Goal: Information Seeking & Learning: Learn about a topic

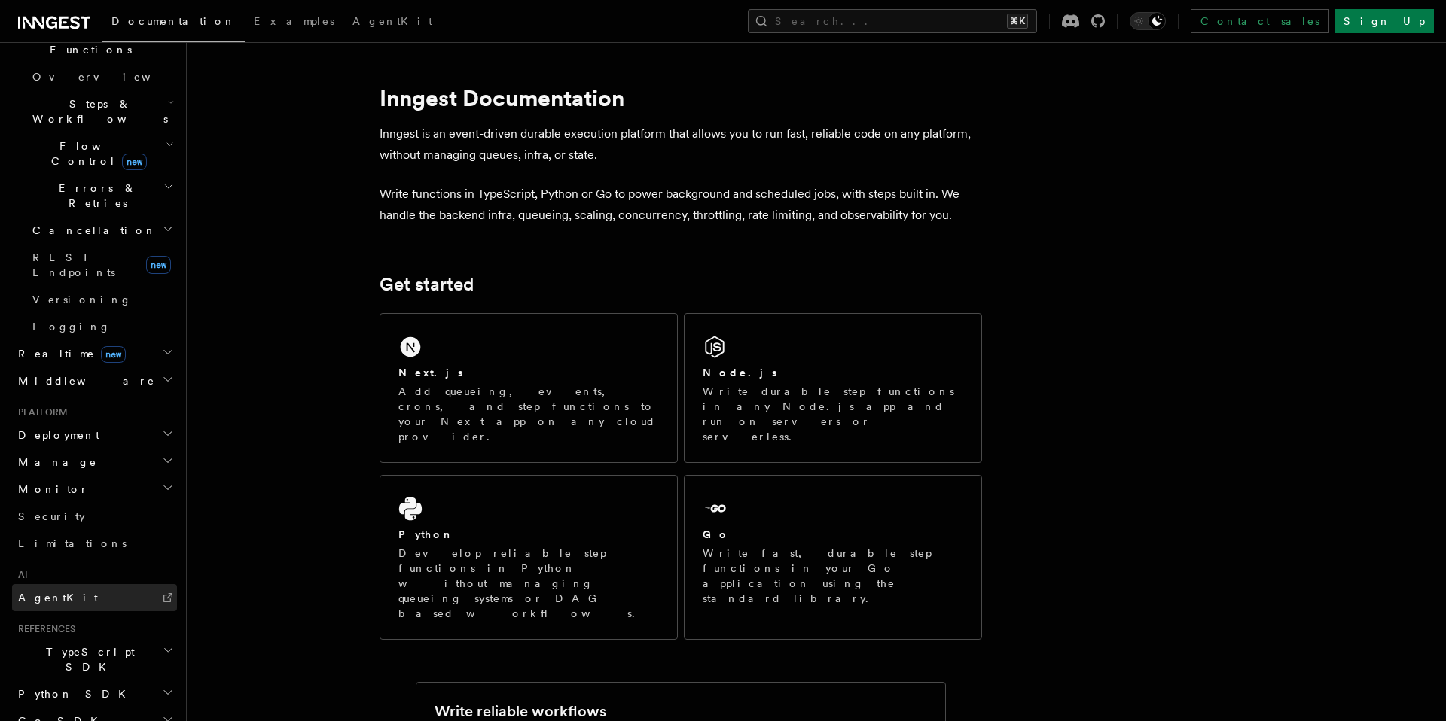
scroll to position [514, 0]
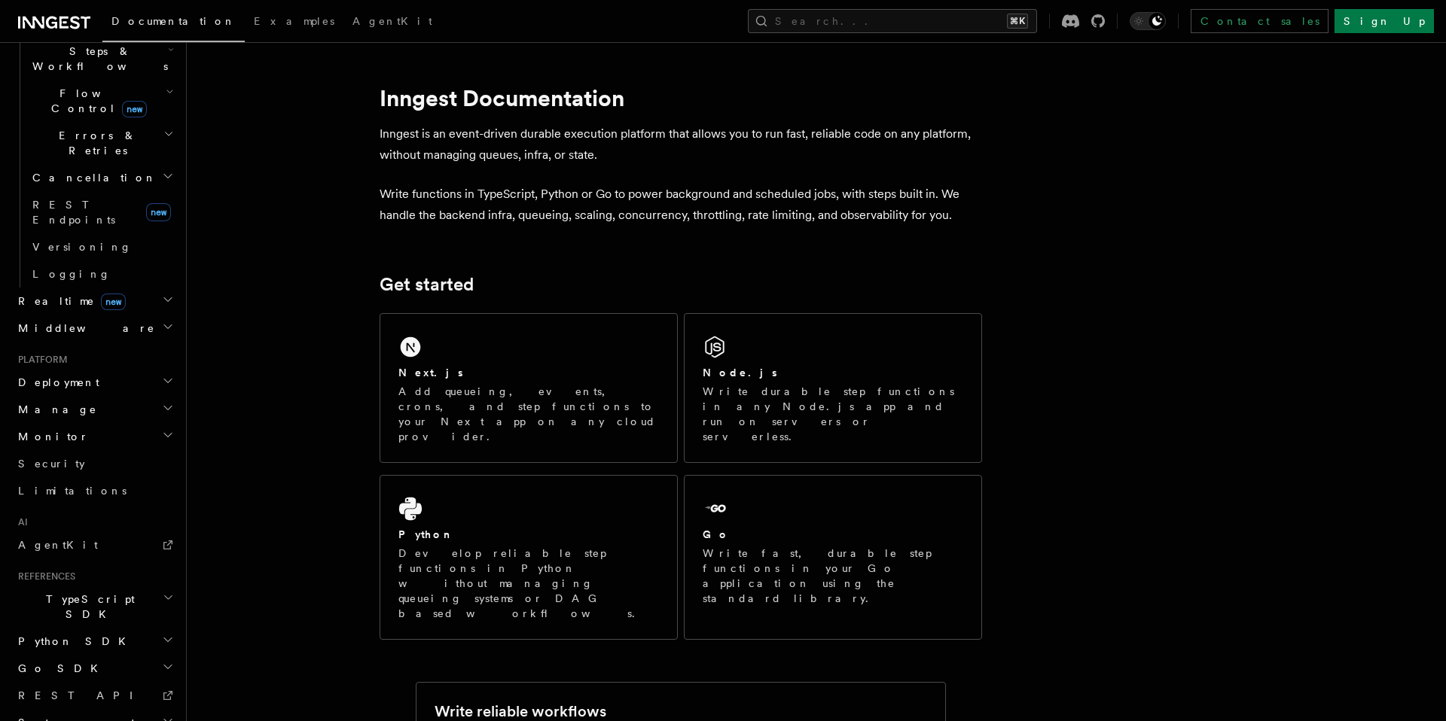
click at [120, 315] on h2 "Middleware" at bounding box center [94, 328] width 165 height 27
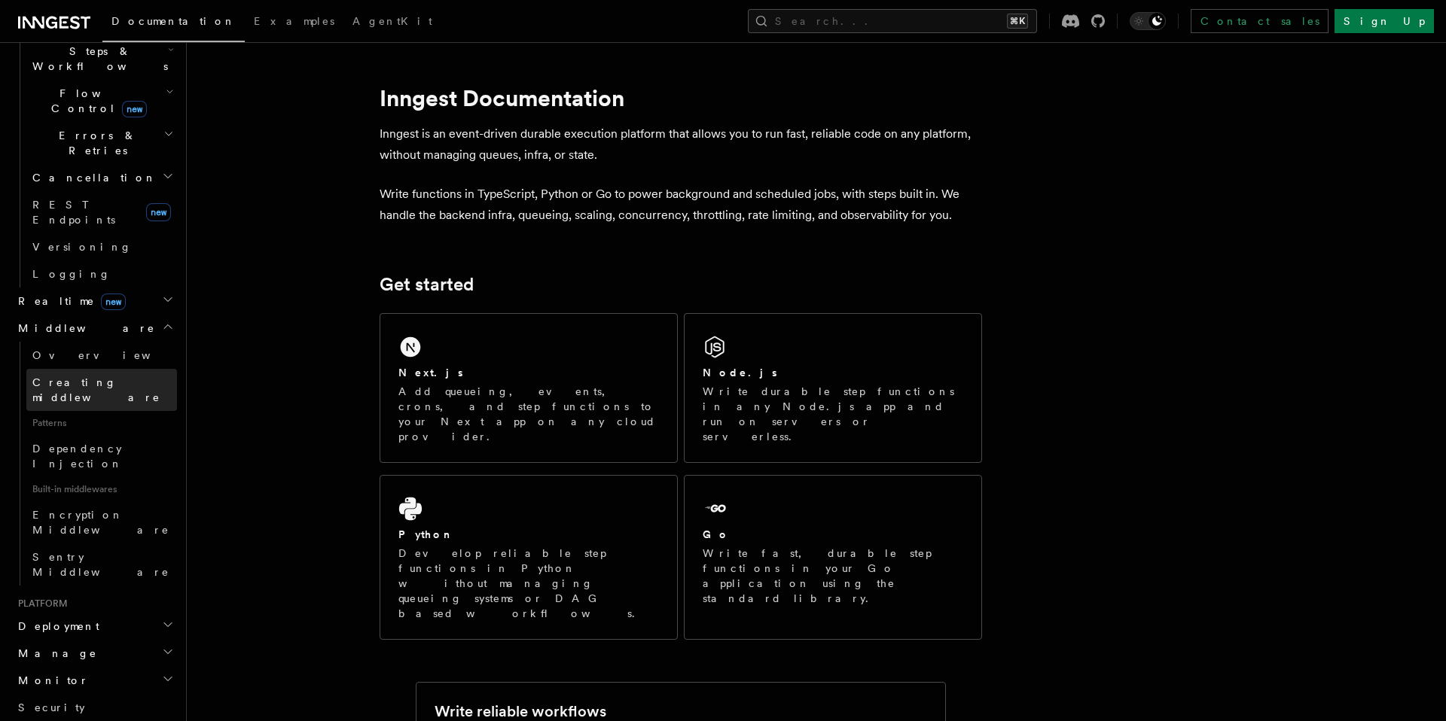
click at [112, 375] on span "Creating middleware" at bounding box center [104, 390] width 145 height 30
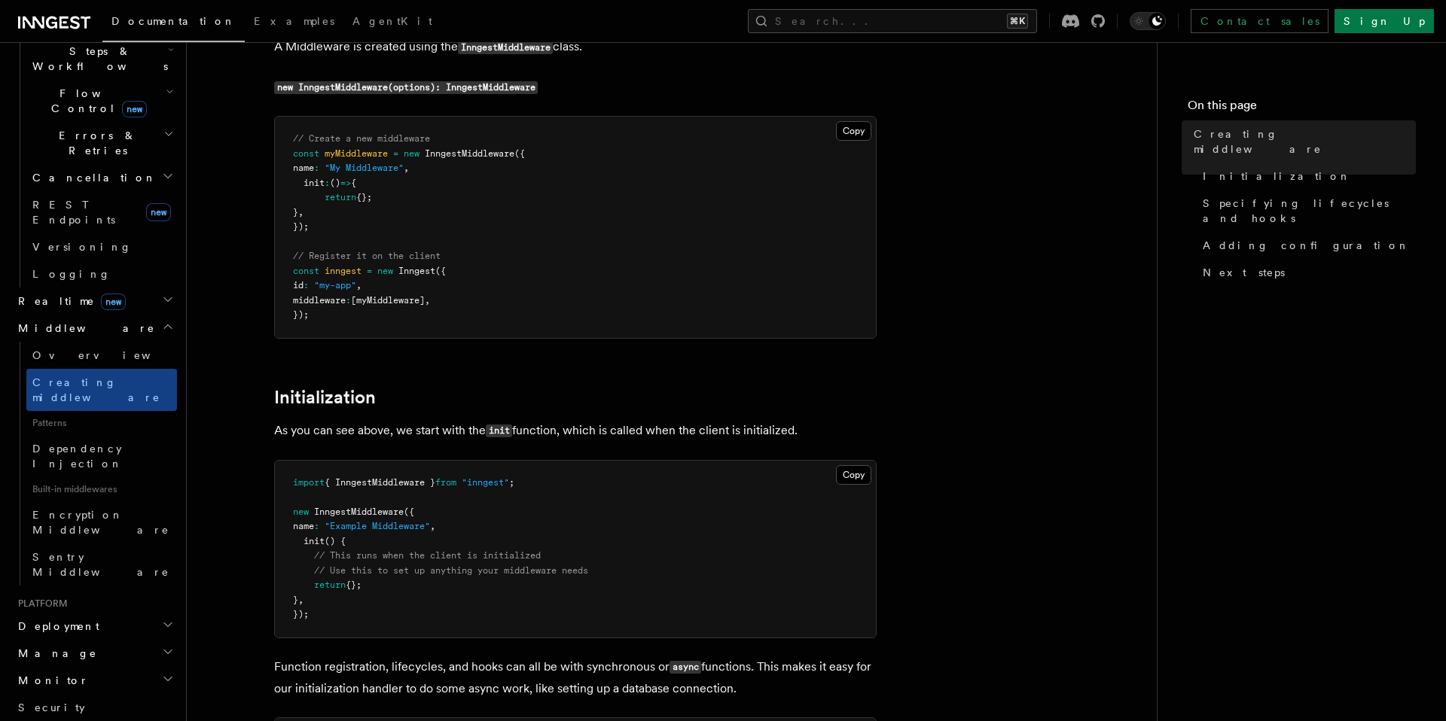
scroll to position [226, 0]
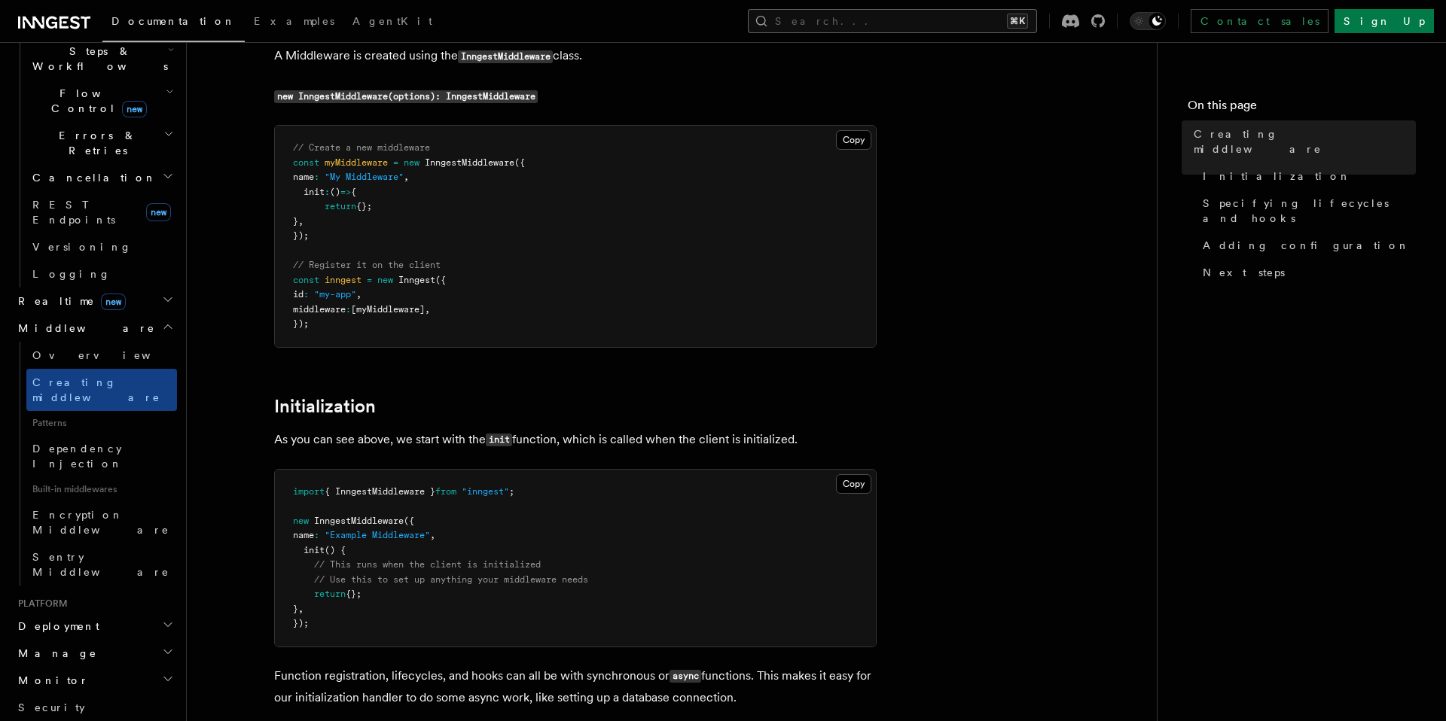
click at [970, 25] on button "Search... ⌘K" at bounding box center [892, 21] width 289 height 24
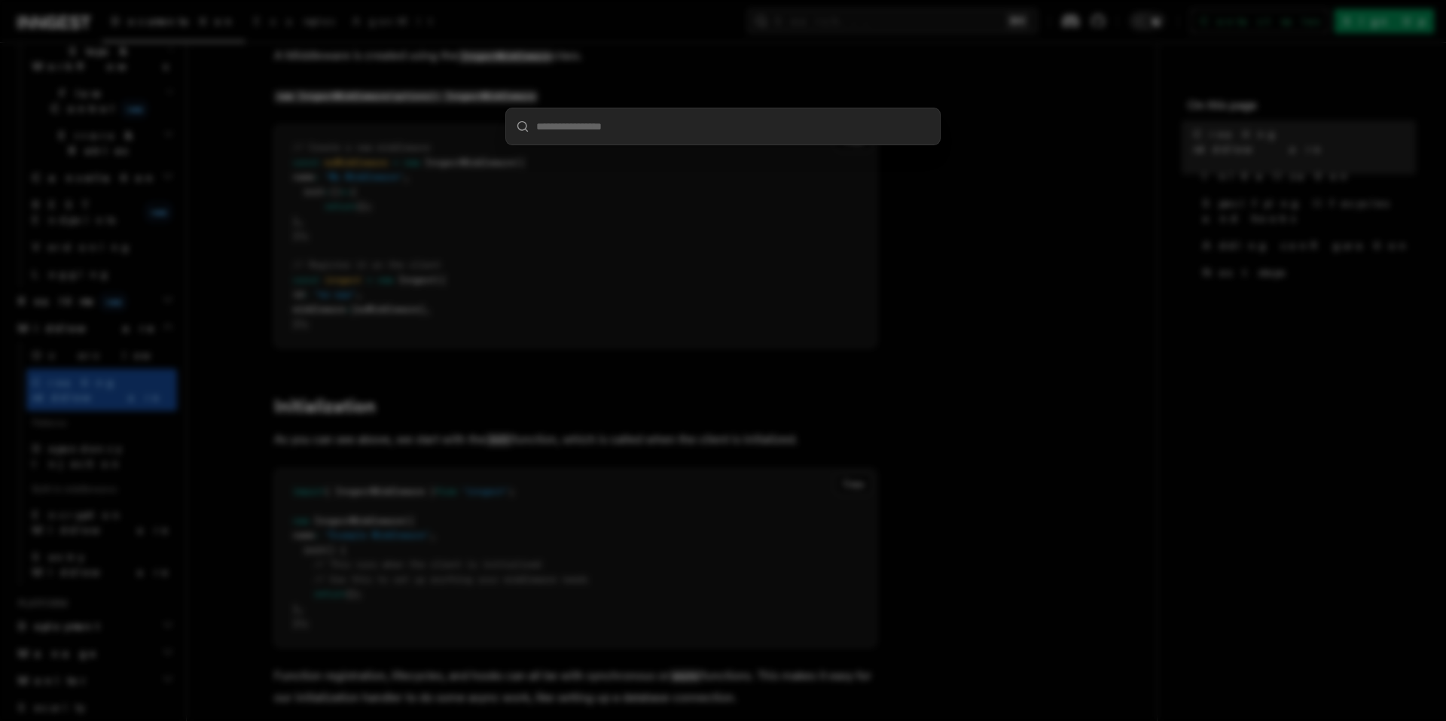
type input "*******"
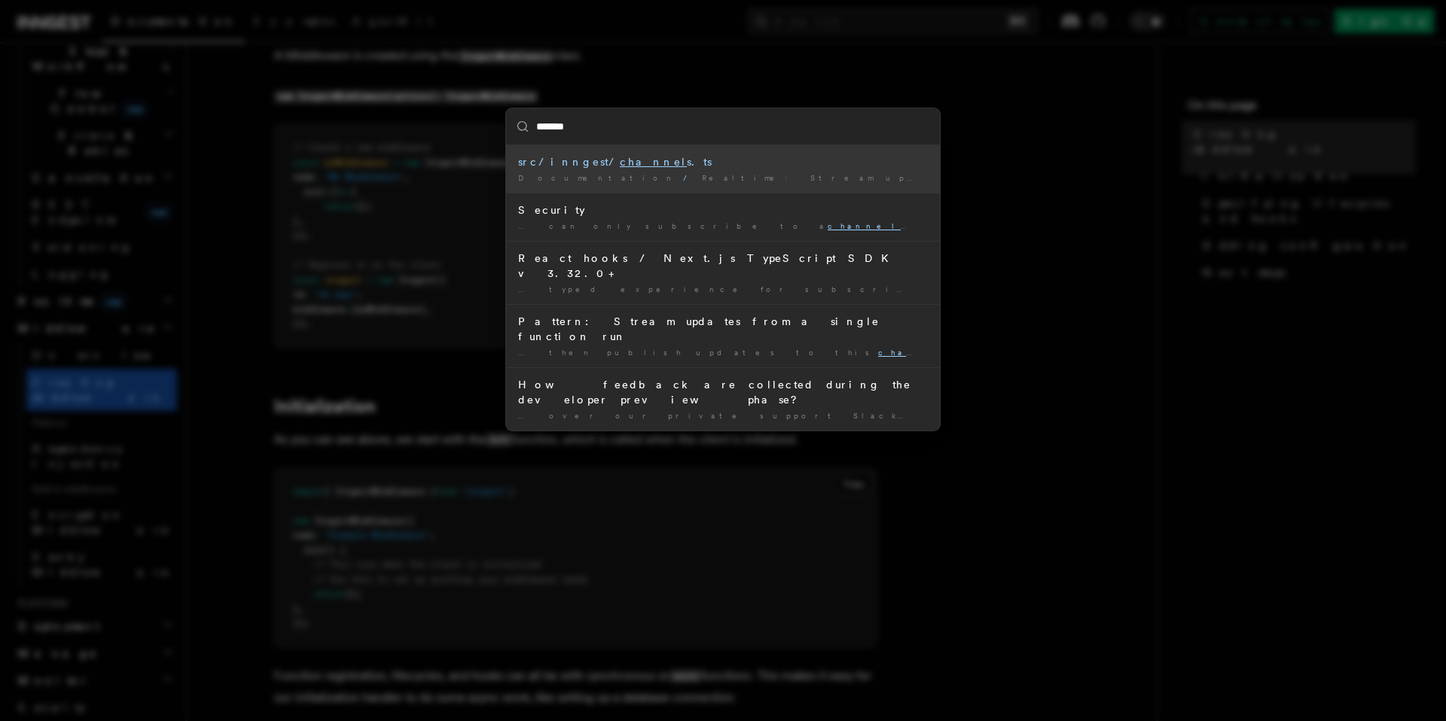
click at [702, 177] on span "Realtime: Stream updates from Inngest functions" at bounding box center [964, 177] width 524 height 9
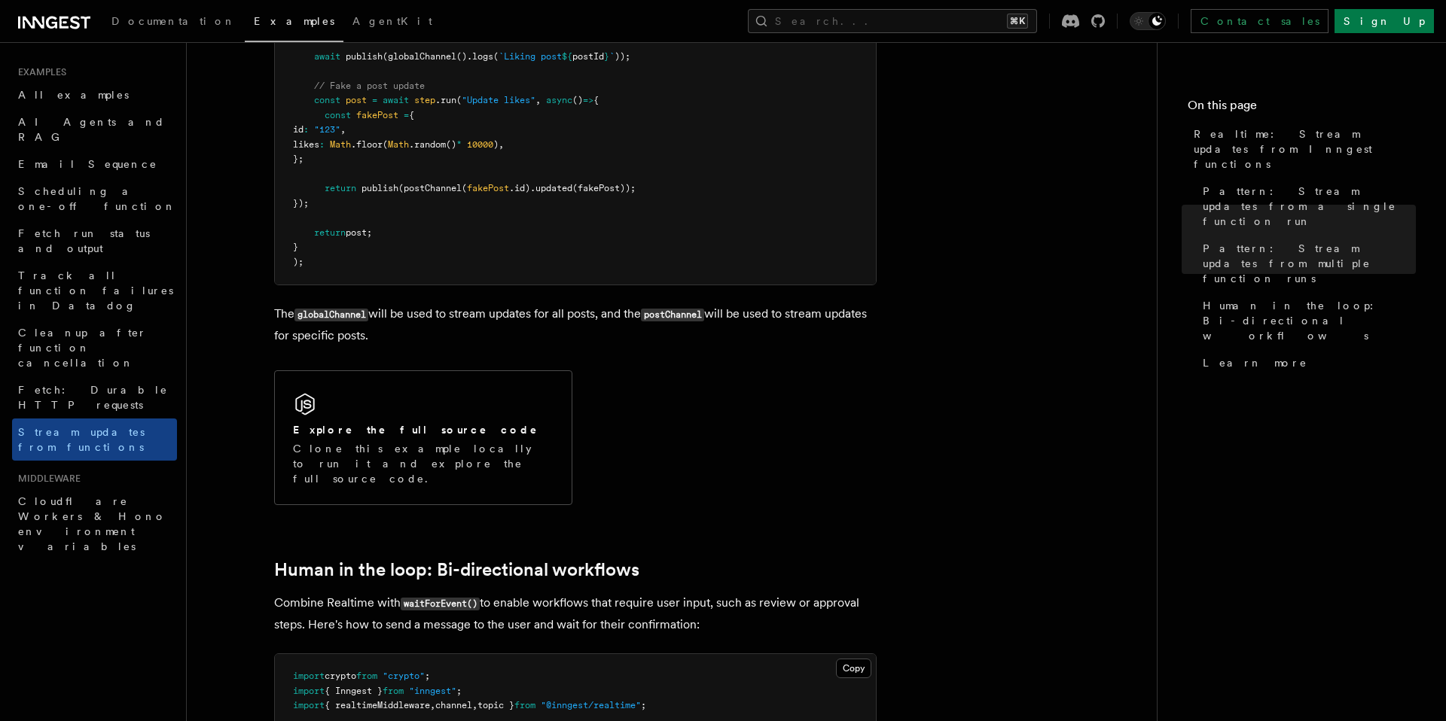
scroll to position [2721, 0]
